Goal: Find specific page/section: Find specific page/section

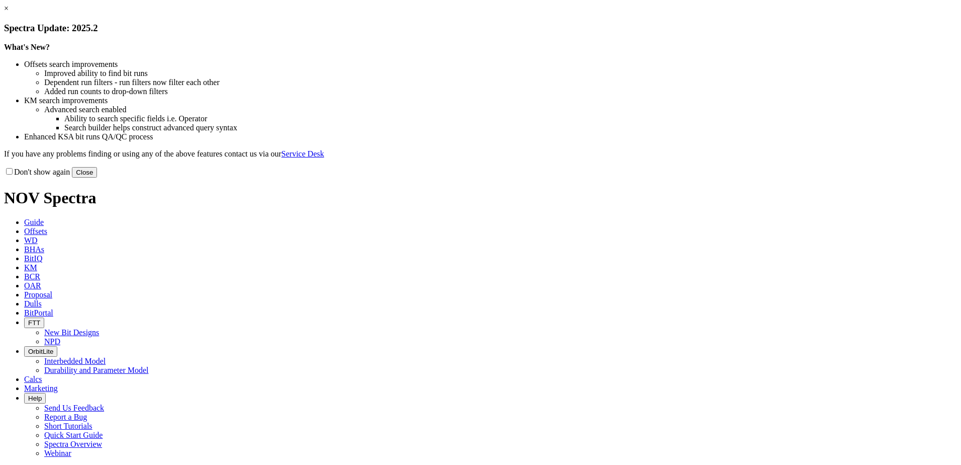
click at [97, 177] on button "Close" at bounding box center [84, 172] width 25 height 11
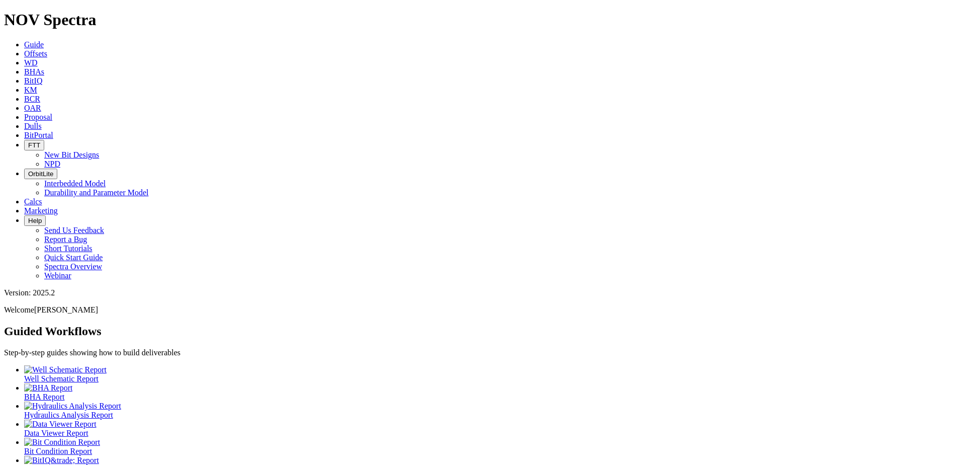
click at [42, 122] on span "Dulls" at bounding box center [33, 126] width 18 height 9
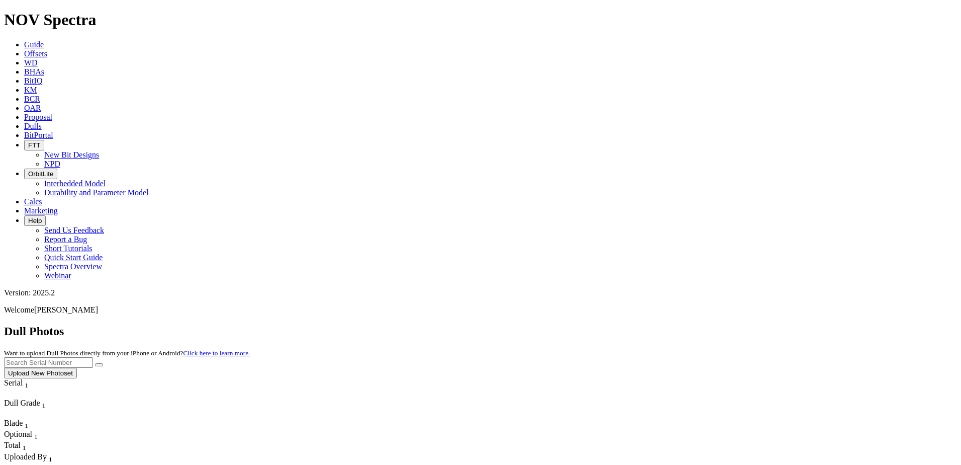
click at [93, 357] on input "text" at bounding box center [48, 362] width 89 height 11
paste input "A321249"
type input "A321249"
click at [103, 363] on button "submit" at bounding box center [99, 364] width 8 height 3
